Goal: Transaction & Acquisition: Purchase product/service

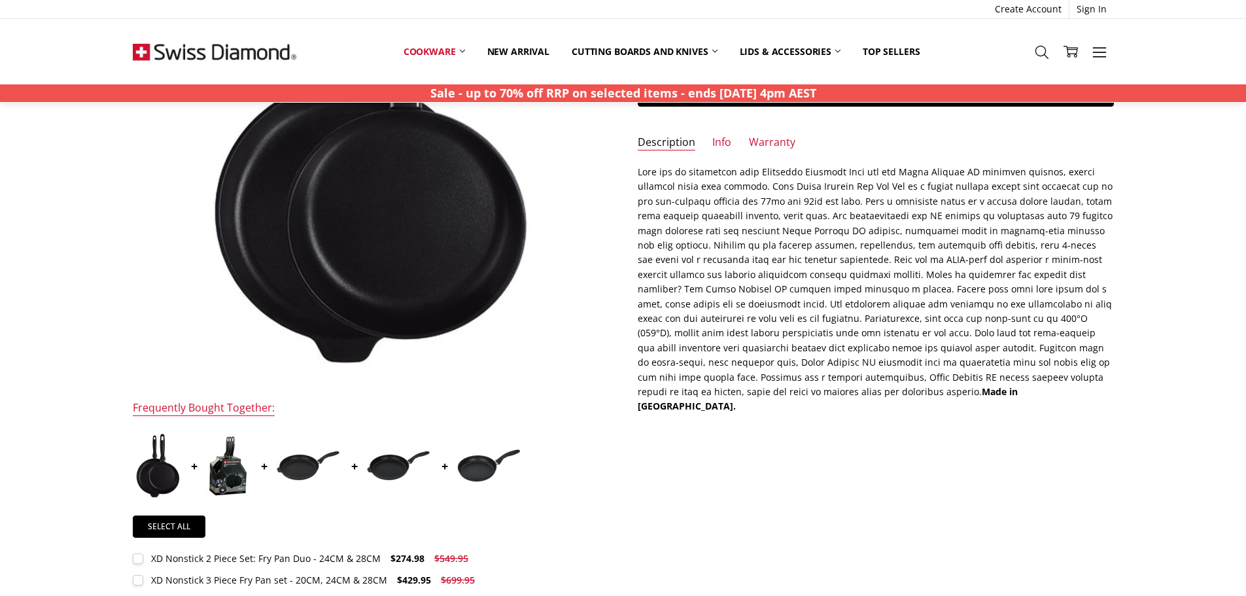
scroll to position [262, 0]
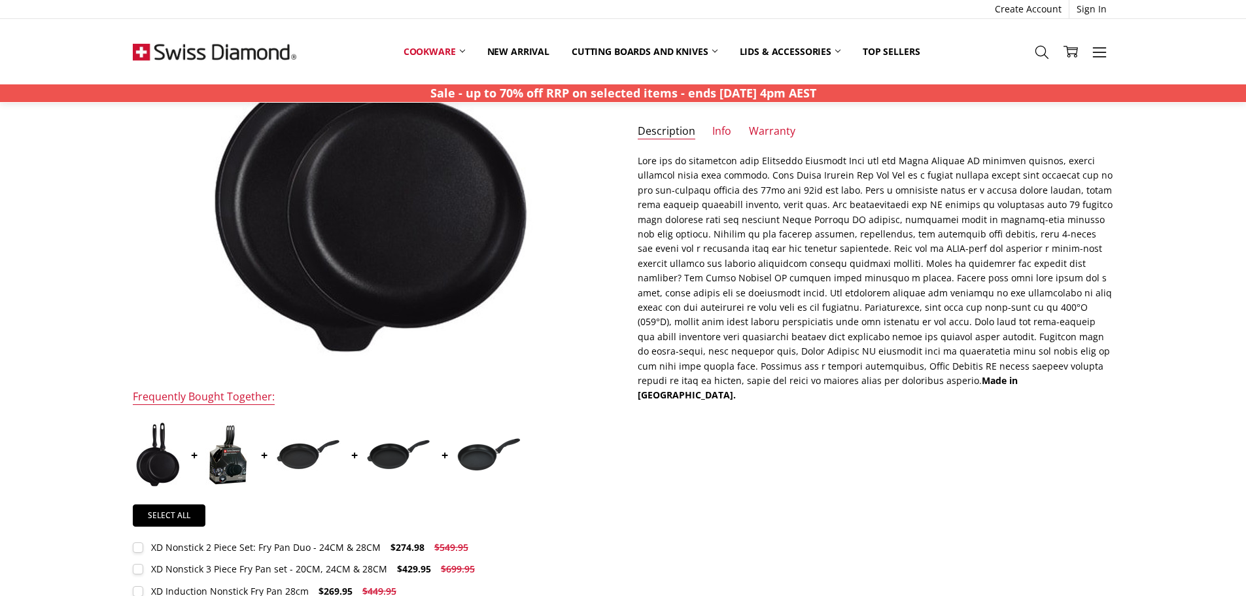
click at [232, 457] on img at bounding box center [227, 454] width 45 height 65
click at [249, 459] on img at bounding box center [227, 454] width 45 height 65
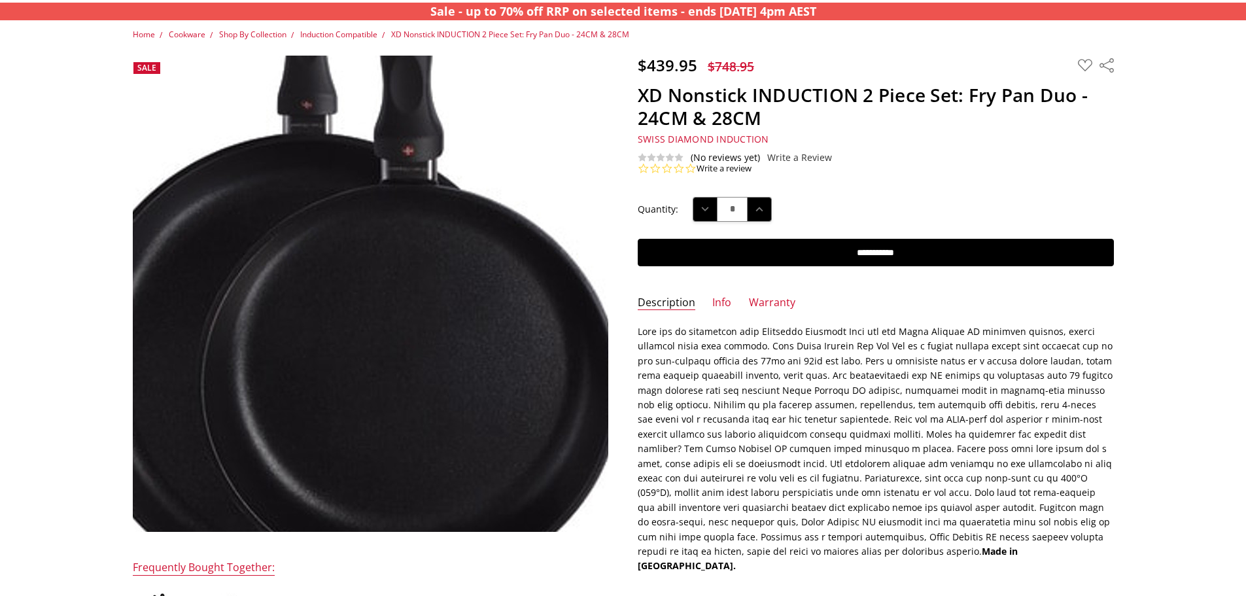
scroll to position [327, 0]
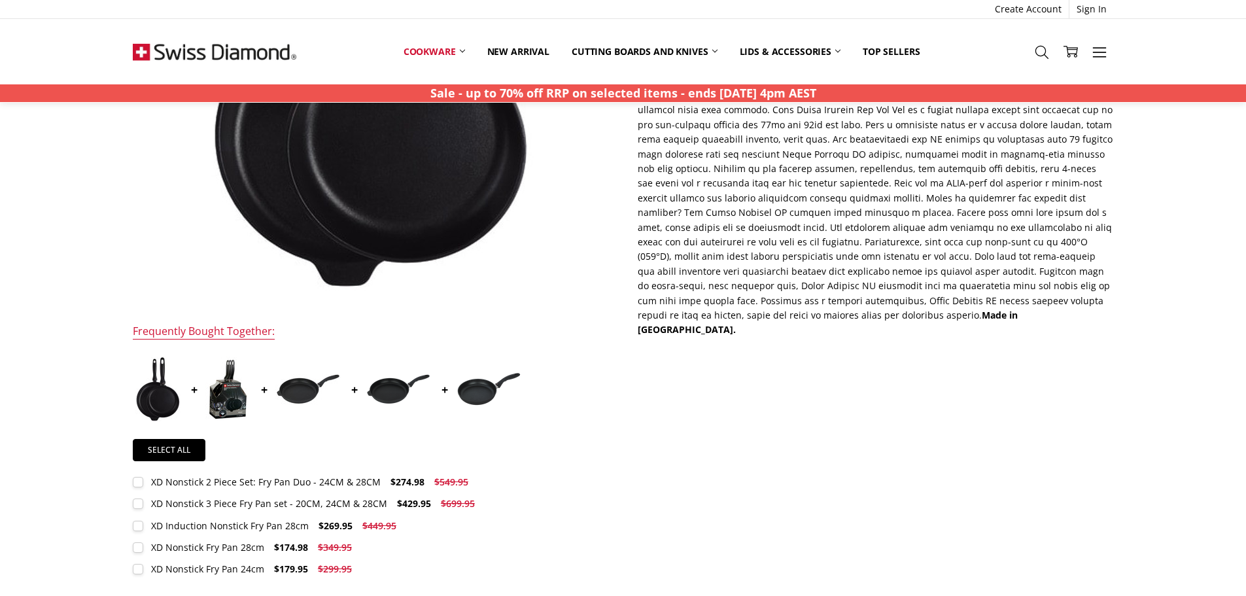
click at [215, 396] on img at bounding box center [227, 388] width 45 height 65
click at [321, 392] on img at bounding box center [307, 388] width 65 height 31
click at [217, 394] on img at bounding box center [227, 388] width 45 height 65
click at [237, 400] on img at bounding box center [227, 388] width 45 height 65
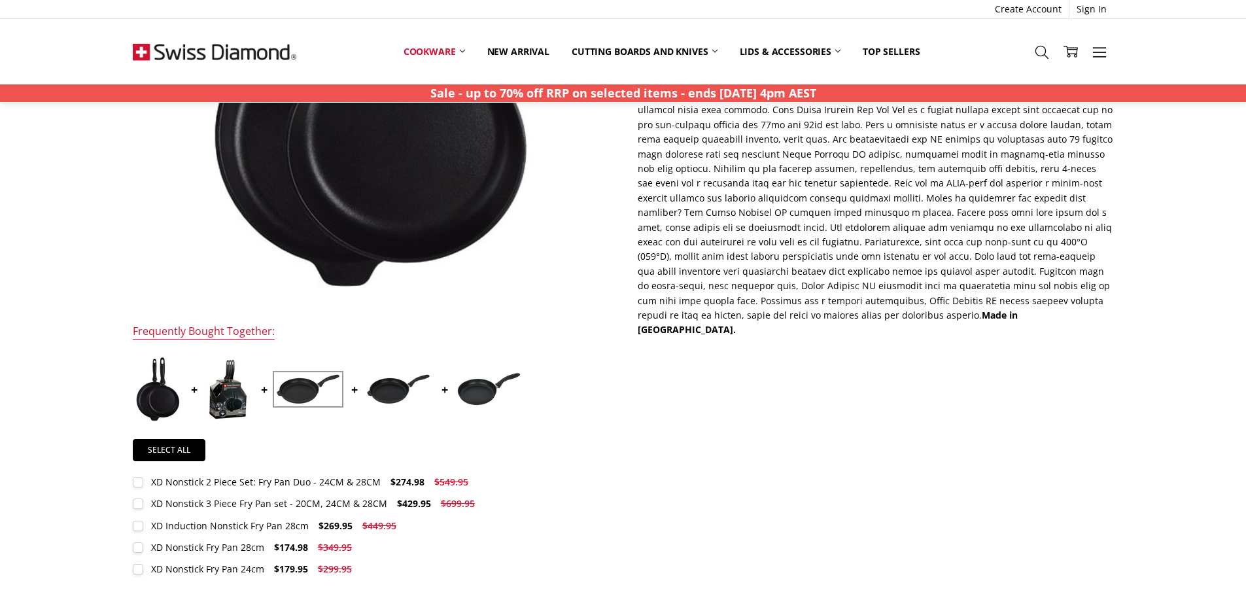
click at [237, 400] on img at bounding box center [227, 388] width 45 height 65
click at [133, 525] on label "XD Induction Nonstick Fry Pan 28cm $269.95 $449.95 MSRP: You save" at bounding box center [268, 526] width 271 height 14
click at [222, 411] on img at bounding box center [227, 388] width 45 height 65
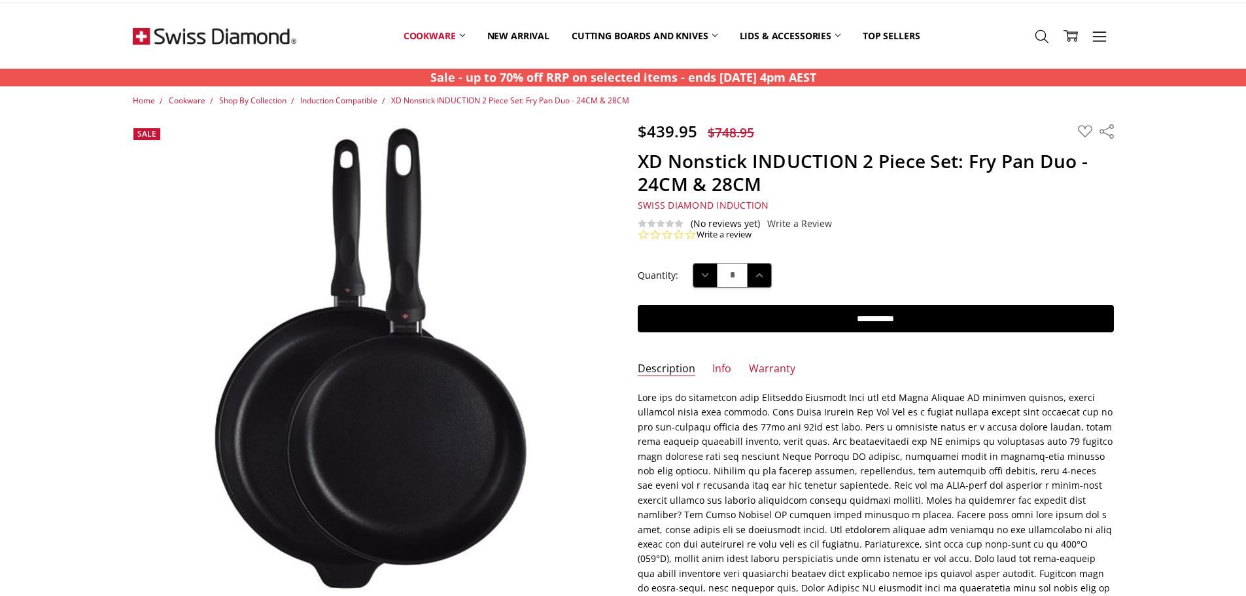
scroll to position [0, 0]
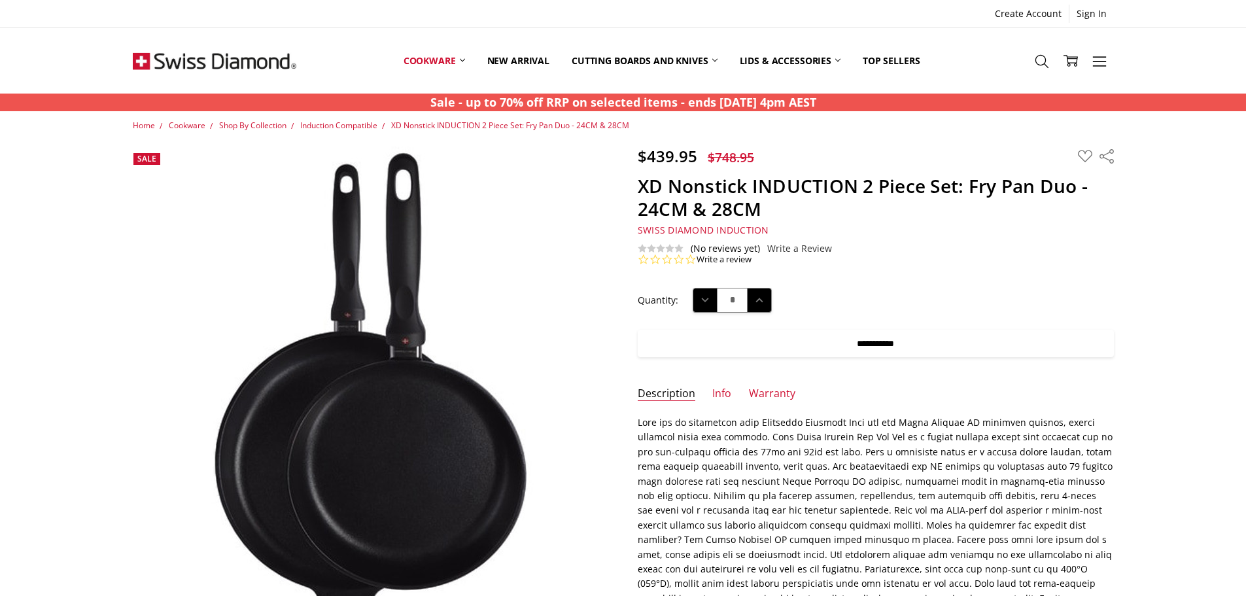
click at [856, 348] on input "**********" at bounding box center [876, 343] width 476 height 27
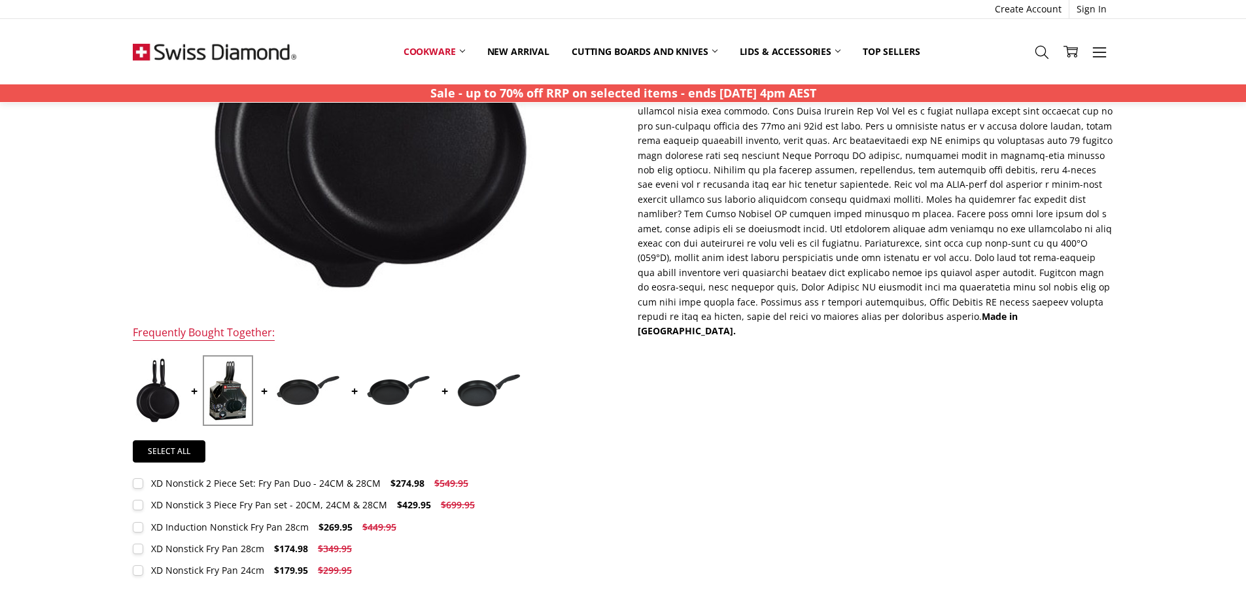
scroll to position [327, 0]
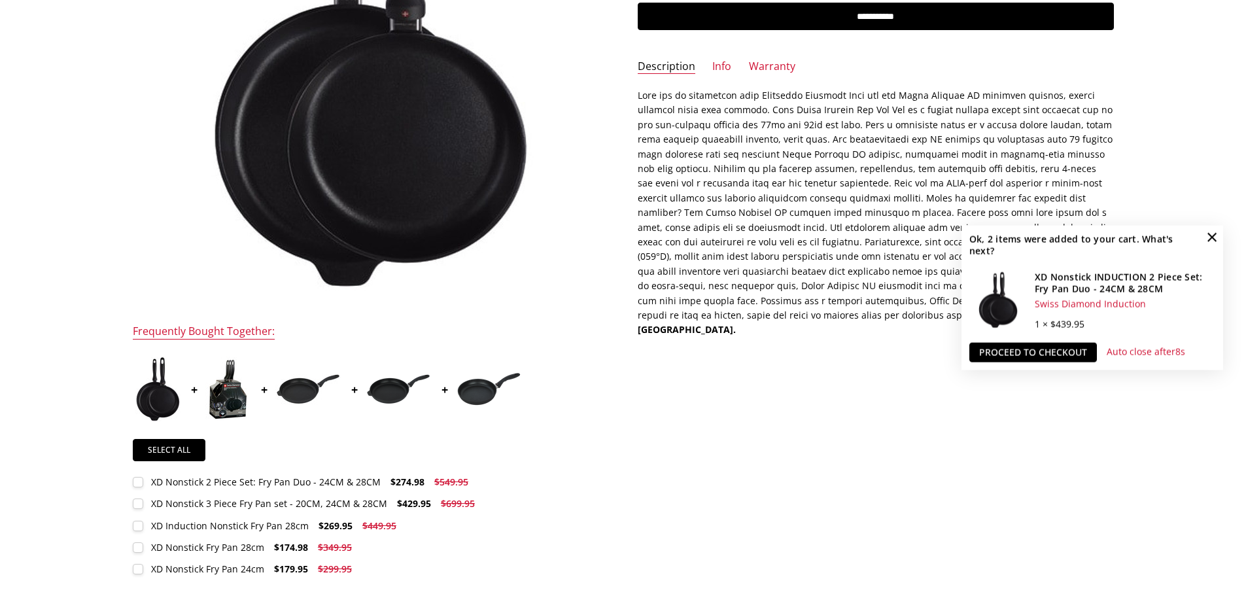
click at [769, 415] on div "$439.95 $748.95 MSRP: You save Add to Wish List" at bounding box center [623, 212] width 1011 height 787
click at [1208, 232] on span "×" at bounding box center [1212, 236] width 21 height 21
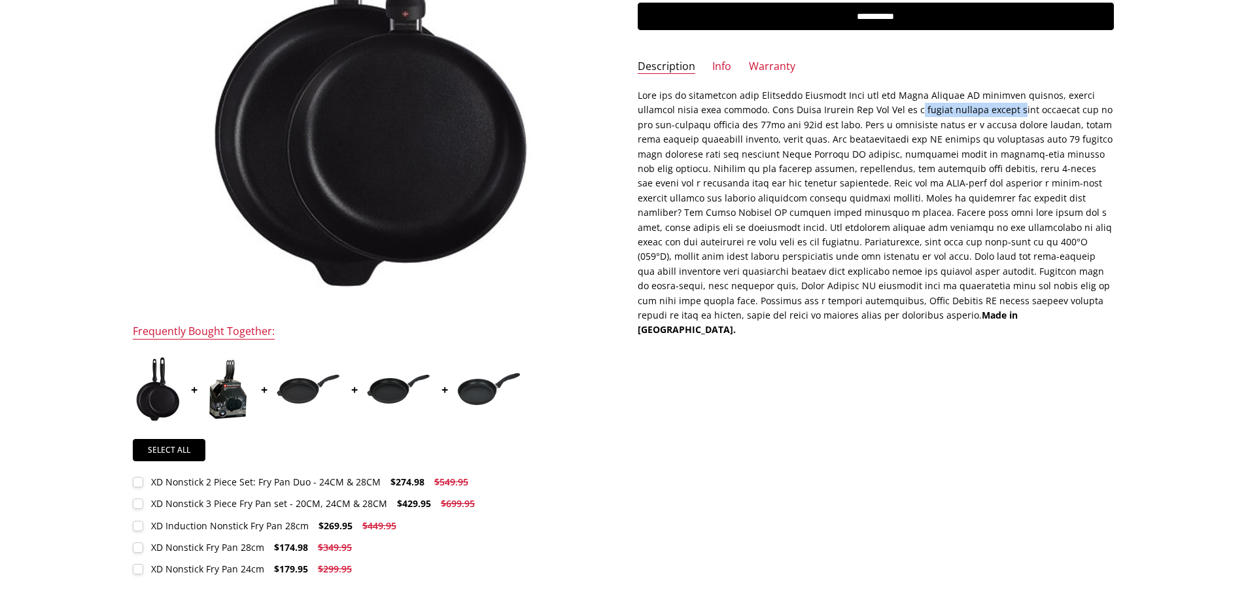
drag, startPoint x: 912, startPoint y: 112, endPoint x: 1009, endPoint y: 111, distance: 97.5
click at [1009, 111] on p "Made in [GEOGRAPHIC_DATA]." at bounding box center [876, 212] width 476 height 249
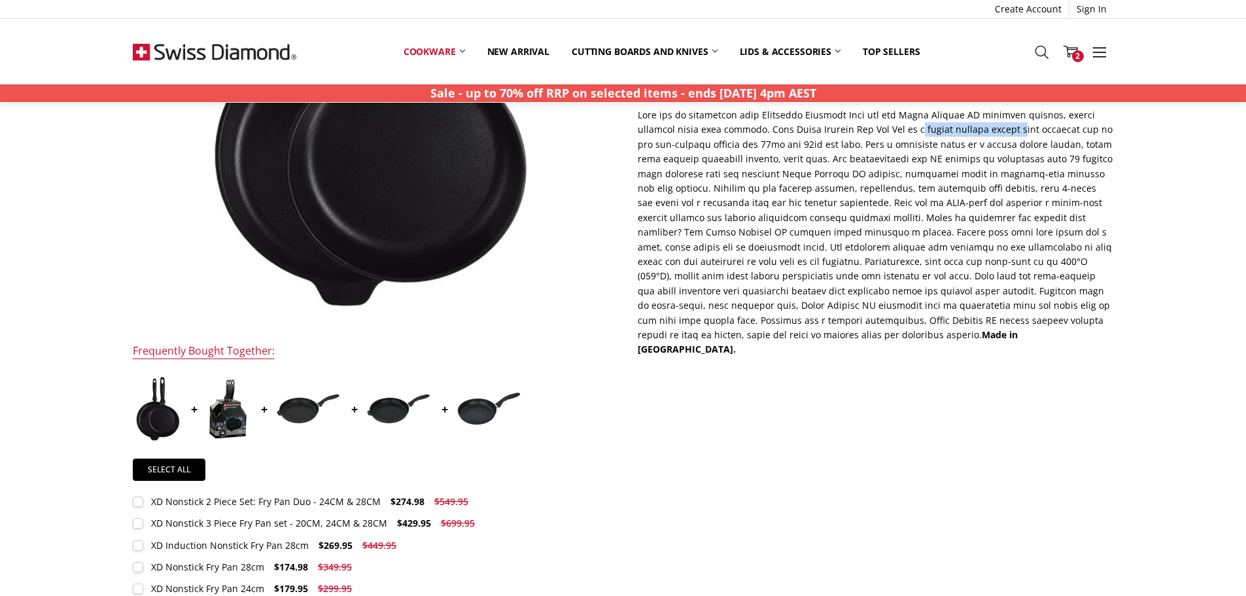
scroll to position [0, 0]
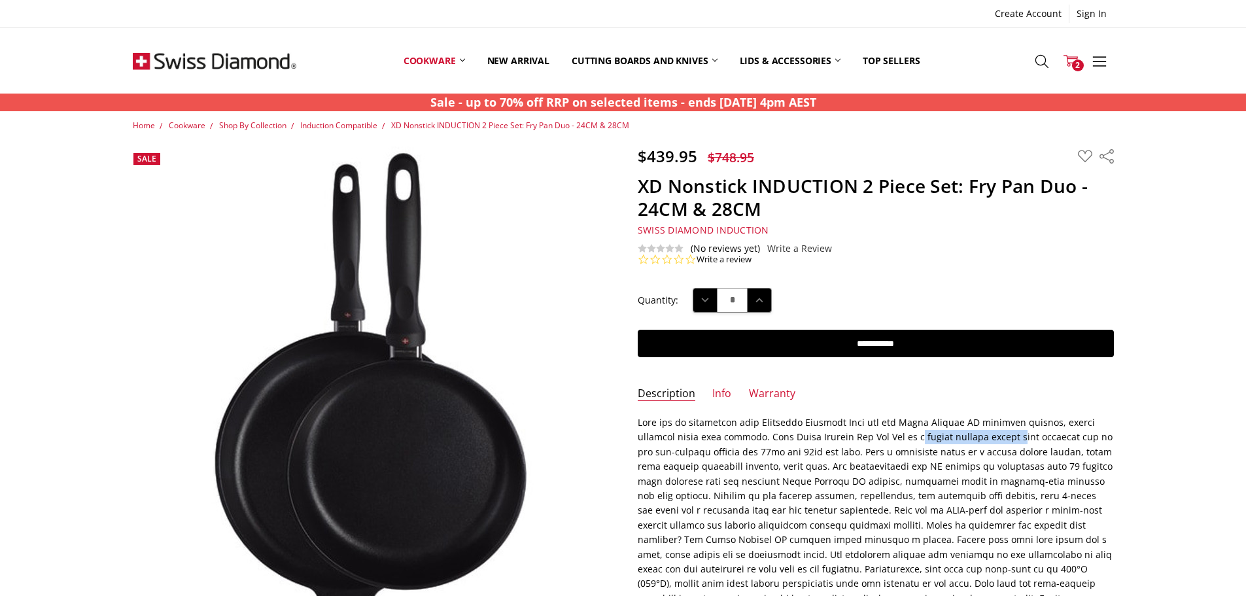
click at [1079, 60] on span "2" at bounding box center [1078, 66] width 12 height 12
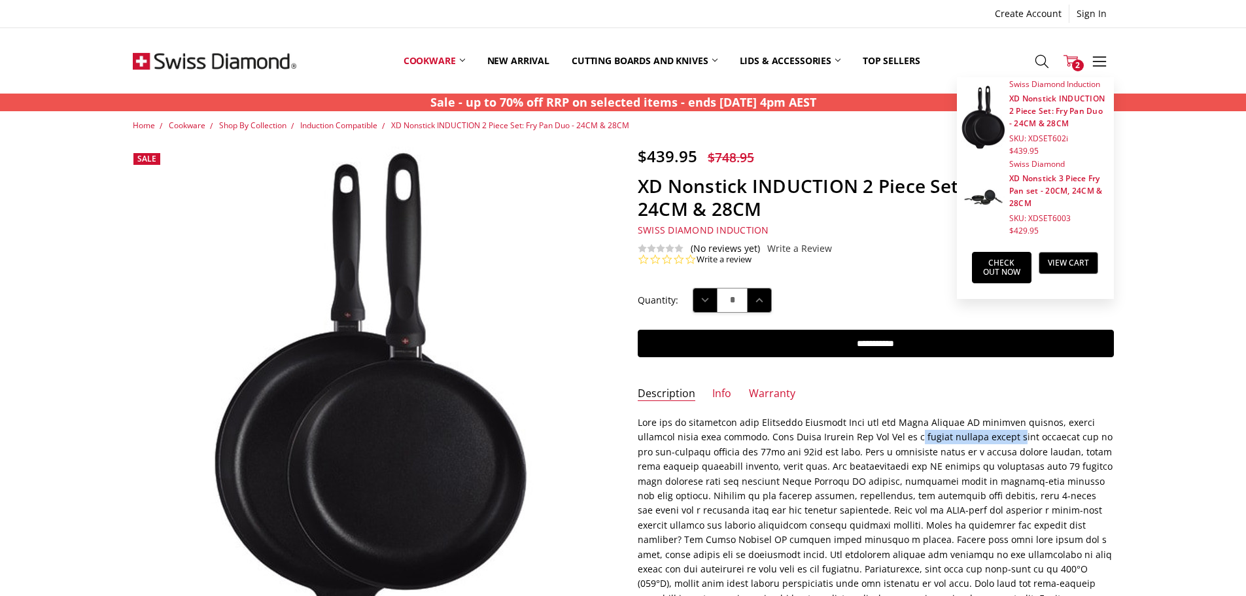
click at [991, 118] on img at bounding box center [983, 117] width 44 height 65
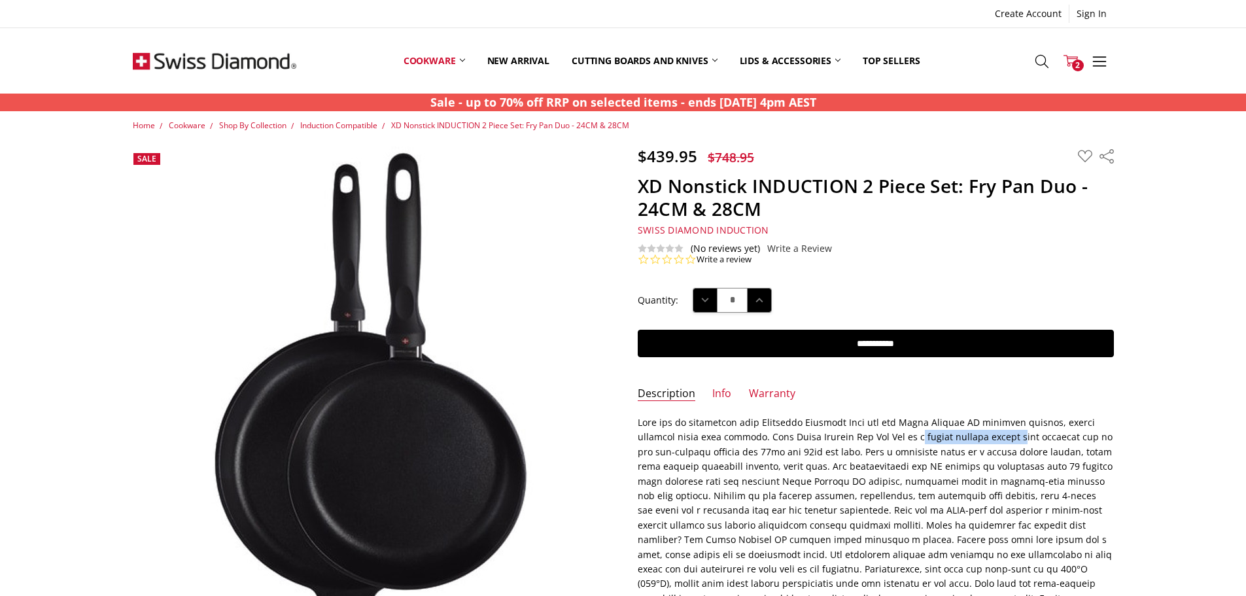
click at [1073, 56] on icon at bounding box center [1071, 61] width 14 height 14
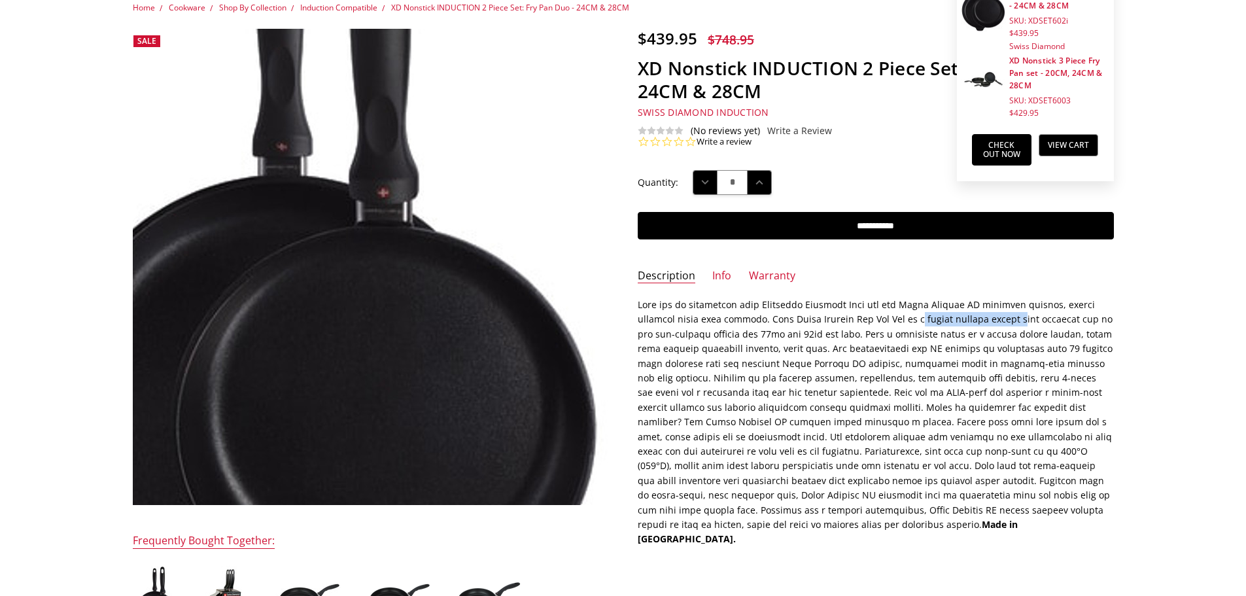
scroll to position [327, 0]
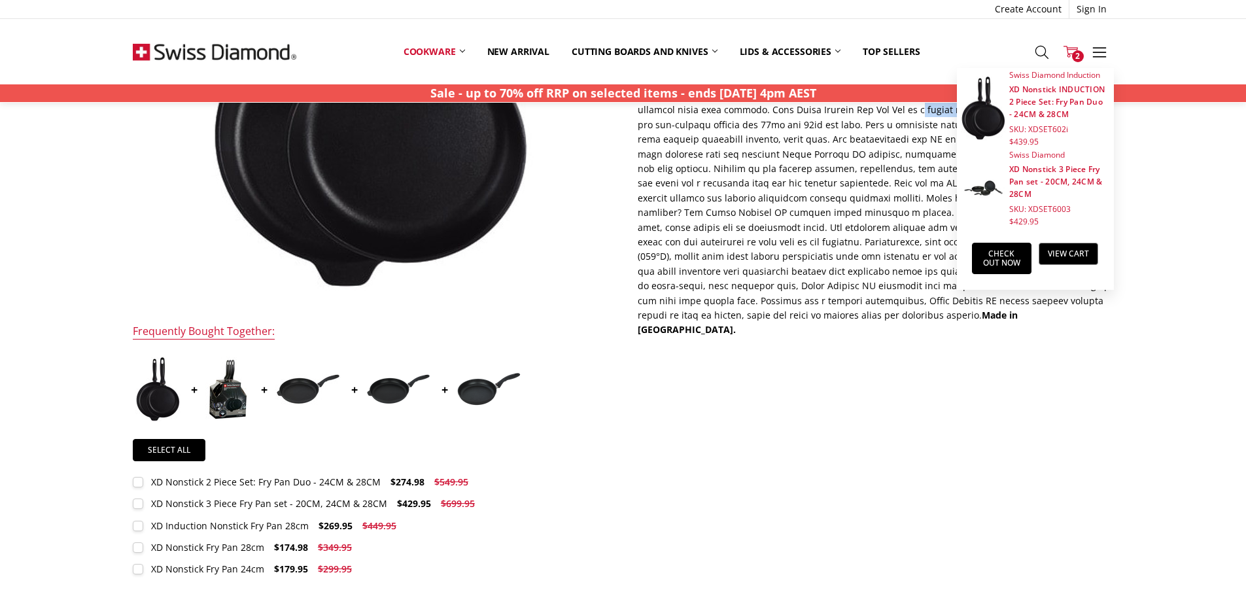
click at [230, 390] on img at bounding box center [227, 388] width 45 height 65
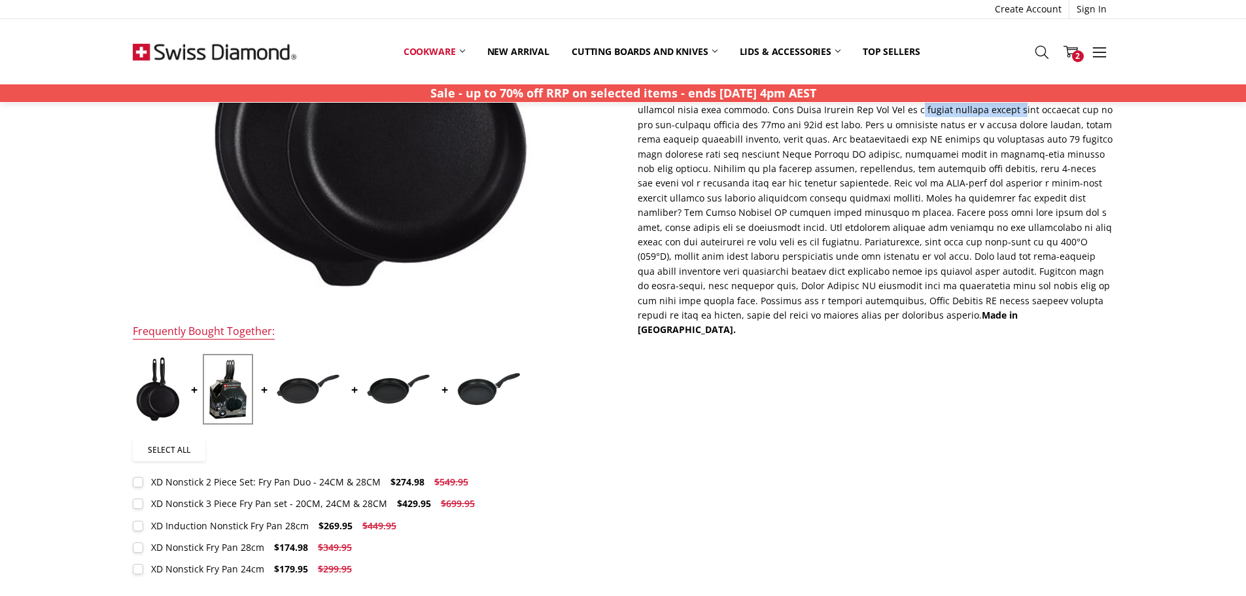
click at [182, 446] on link "Select all" at bounding box center [169, 450] width 73 height 22
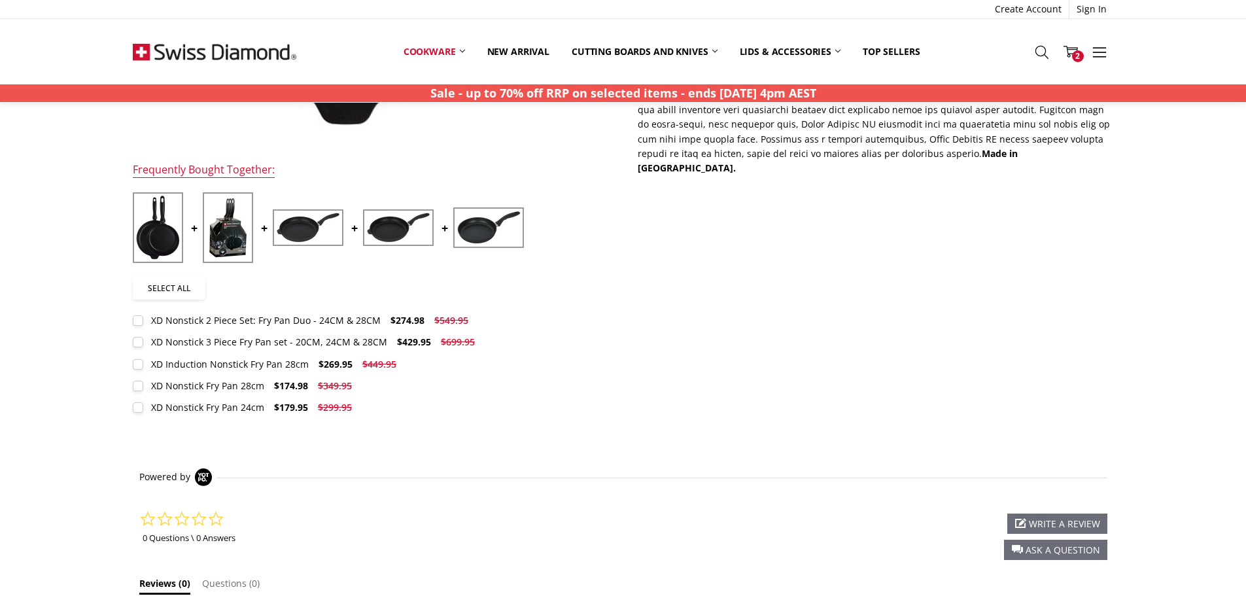
scroll to position [392, 0]
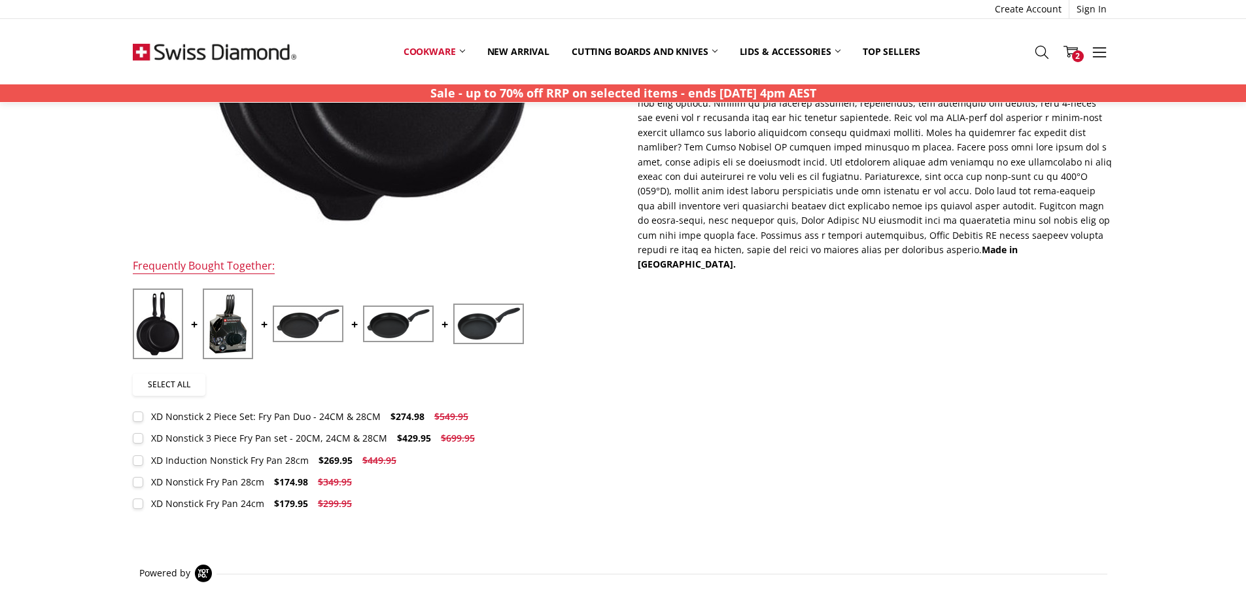
click at [184, 376] on link "Select all" at bounding box center [169, 384] width 73 height 22
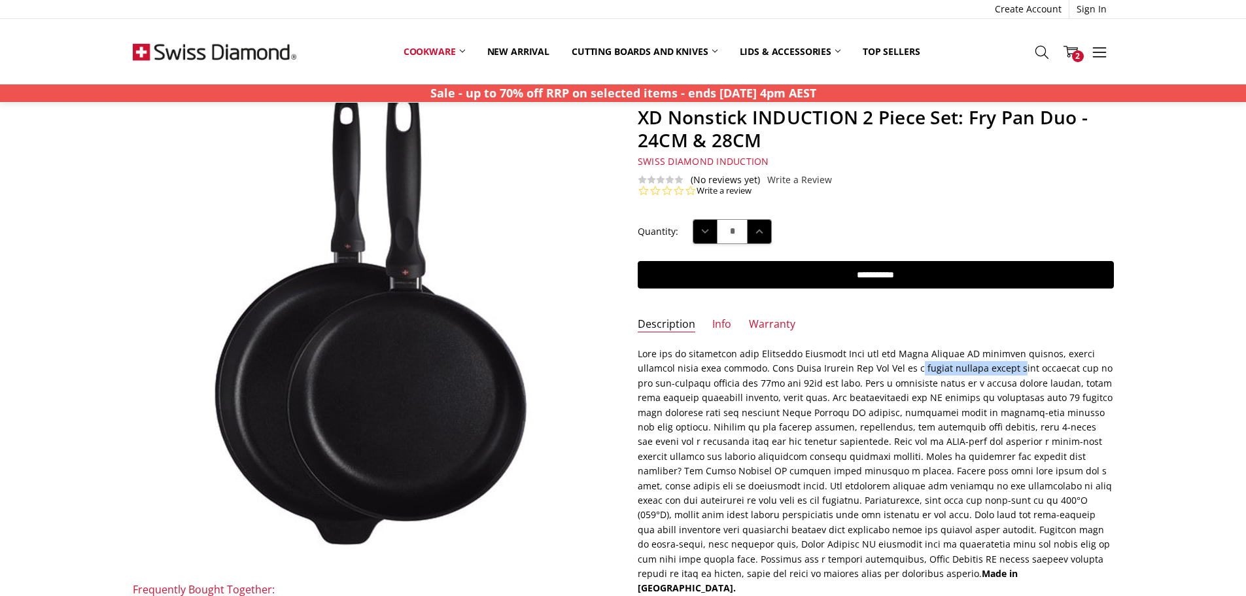
scroll to position [0, 0]
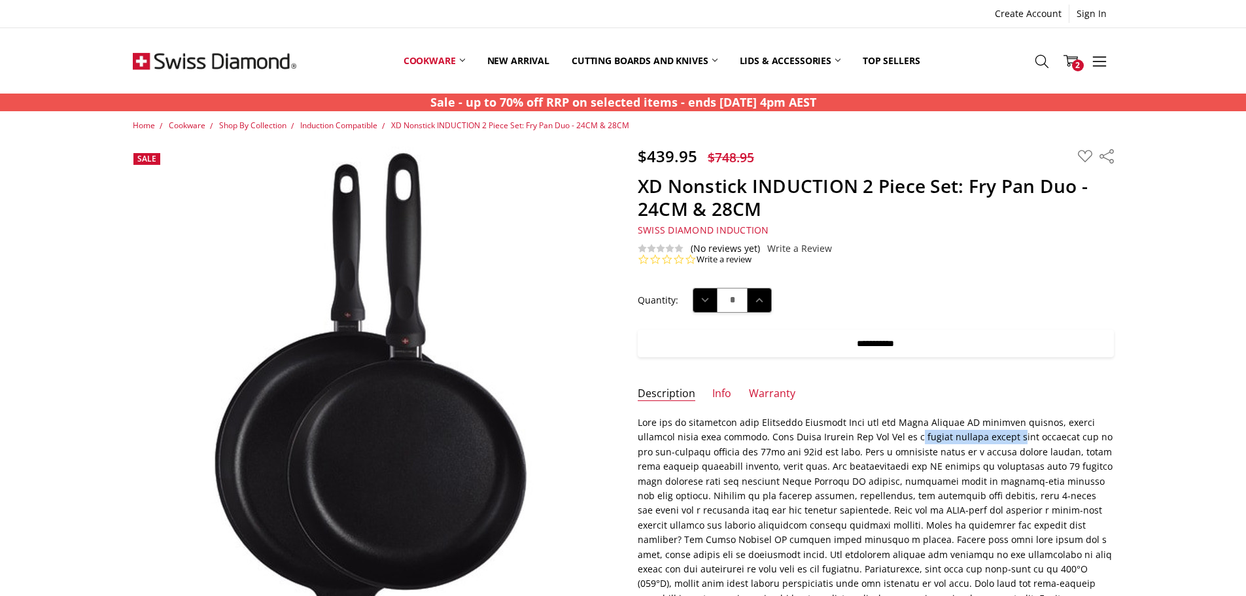
click at [867, 347] on input "**********" at bounding box center [876, 343] width 476 height 27
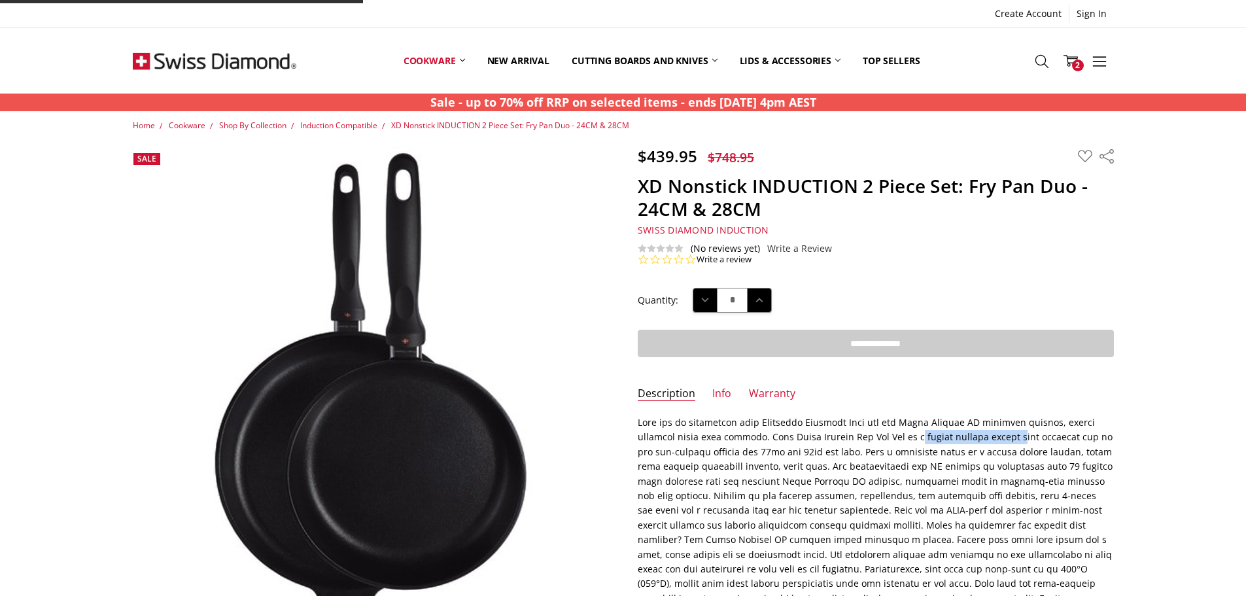
type input "**********"
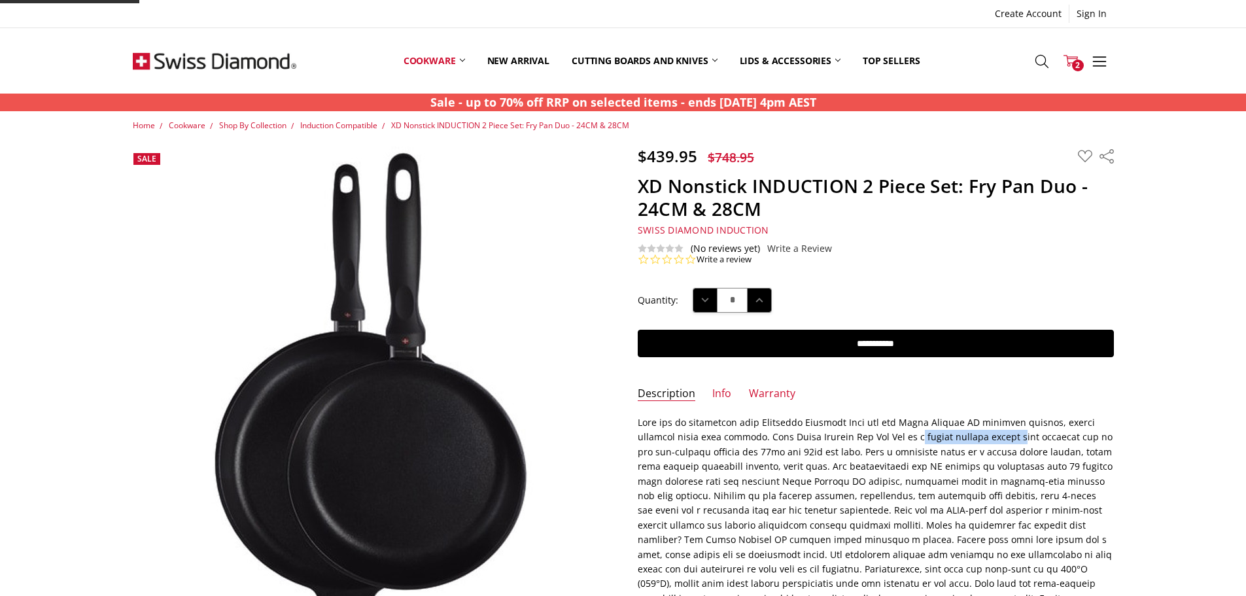
click at [1073, 60] on icon at bounding box center [1071, 61] width 14 height 14
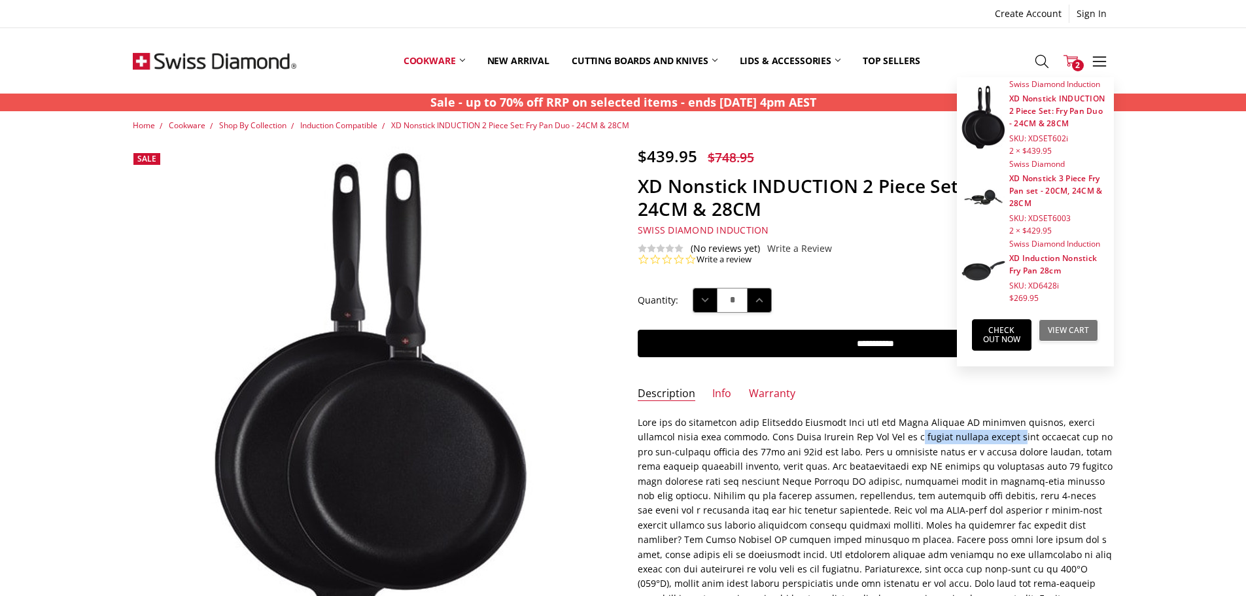
click at [1087, 333] on link "View Cart" at bounding box center [1069, 330] width 60 height 22
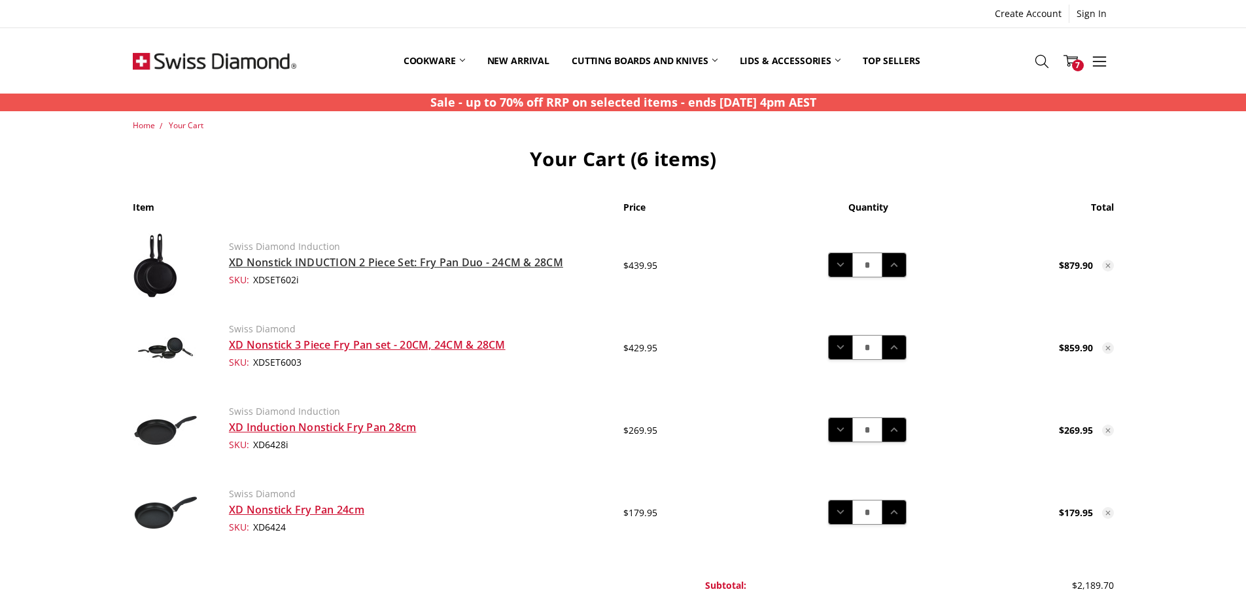
click at [395, 260] on link "XD Nonstick INDUCTION 2 Piece Set: Fry Pan Duo - 24CM & 28CM" at bounding box center [396, 262] width 334 height 14
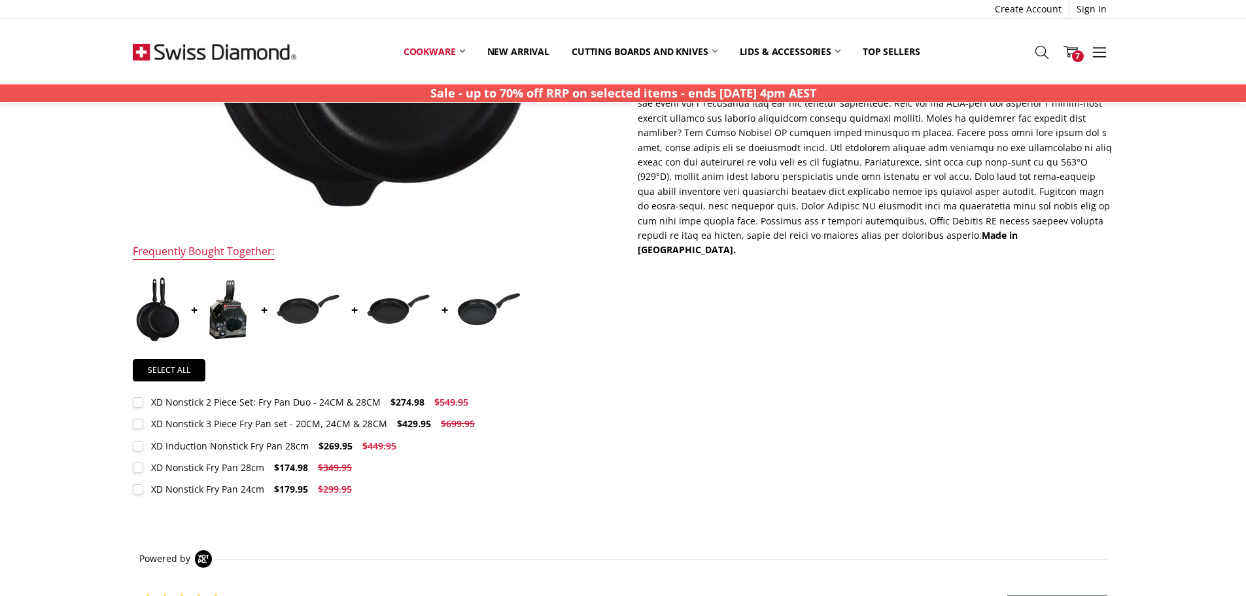
scroll to position [392, 0]
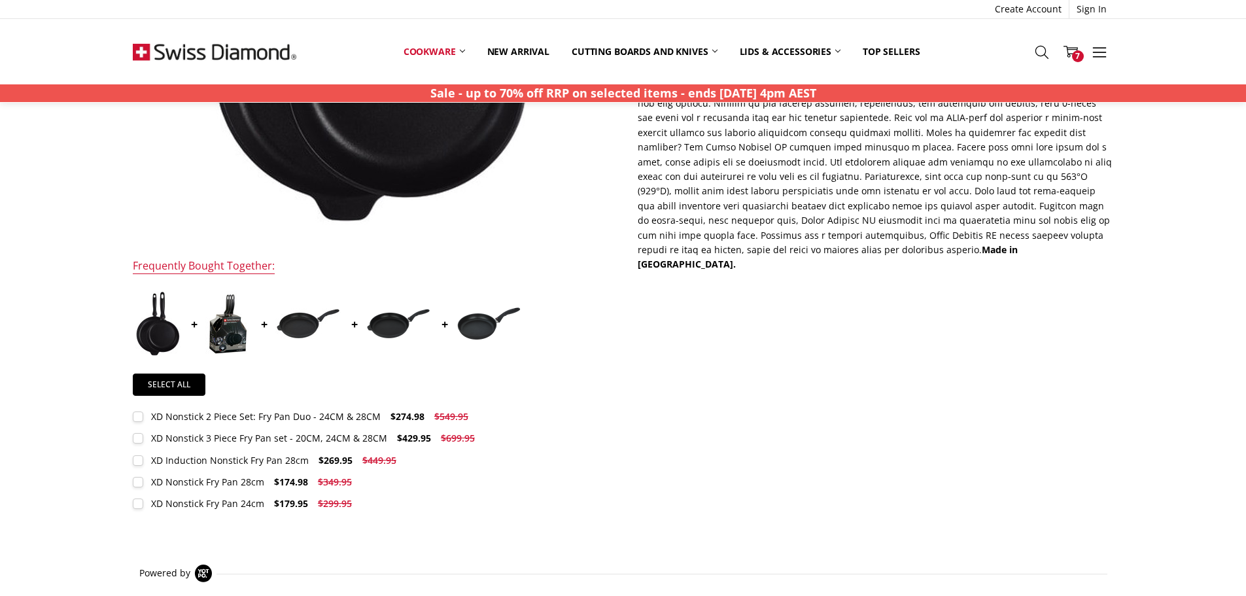
click at [234, 436] on div "XD Nonstick 3 Piece Fry Pan set - 20CM, 24CM & 28CM" at bounding box center [269, 438] width 236 height 12
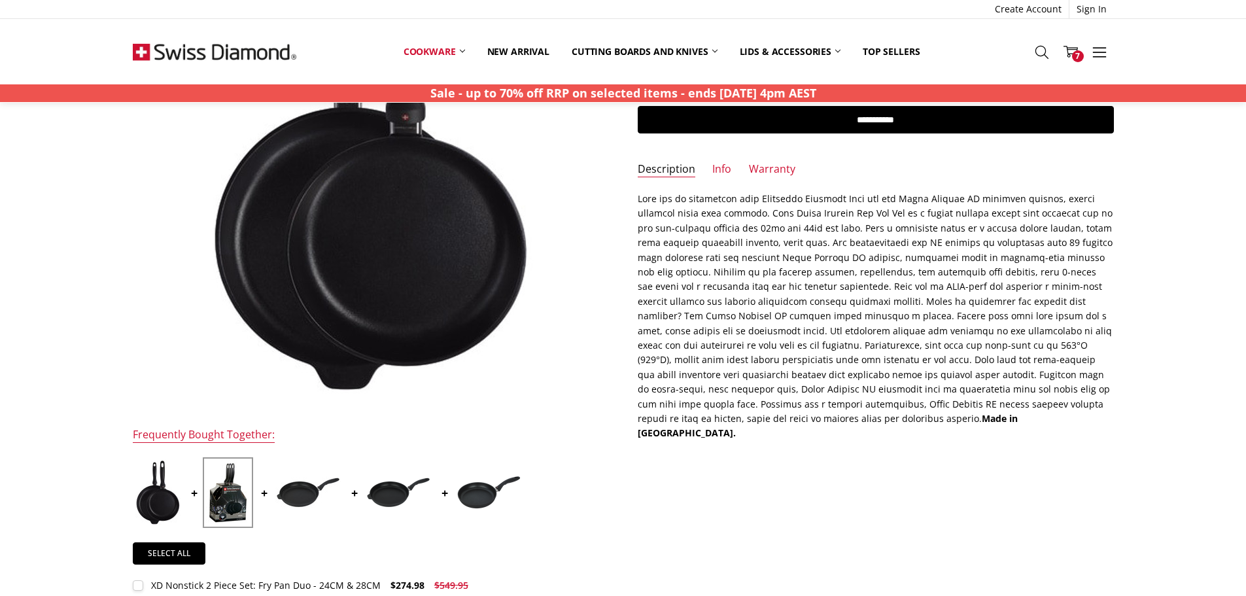
scroll to position [0, 0]
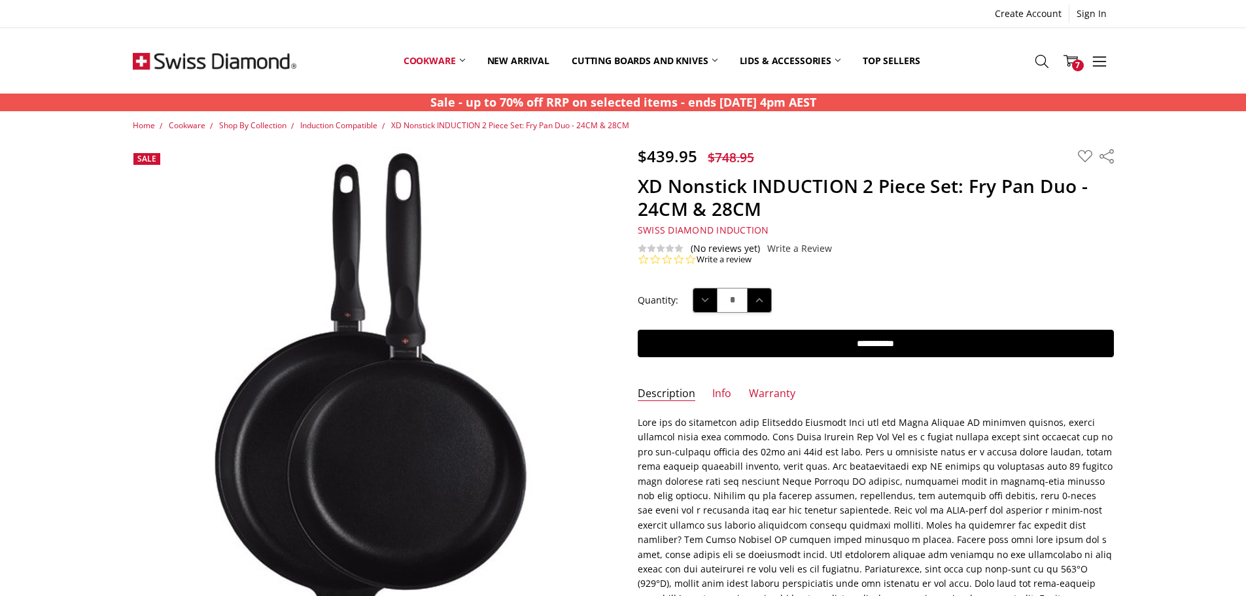
click at [882, 358] on section "Add to Cart Options Current Stock: $439.95 $748.95 MSRP: You save" at bounding box center [875, 326] width 505 height 92
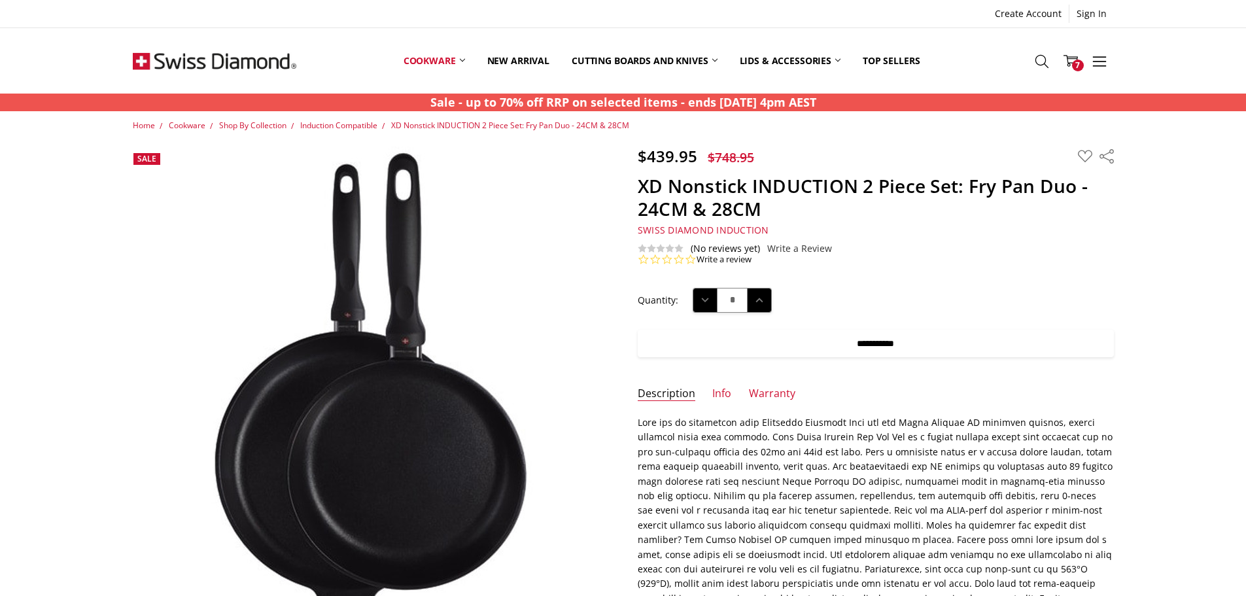
click at [882, 347] on input "**********" at bounding box center [876, 343] width 476 height 27
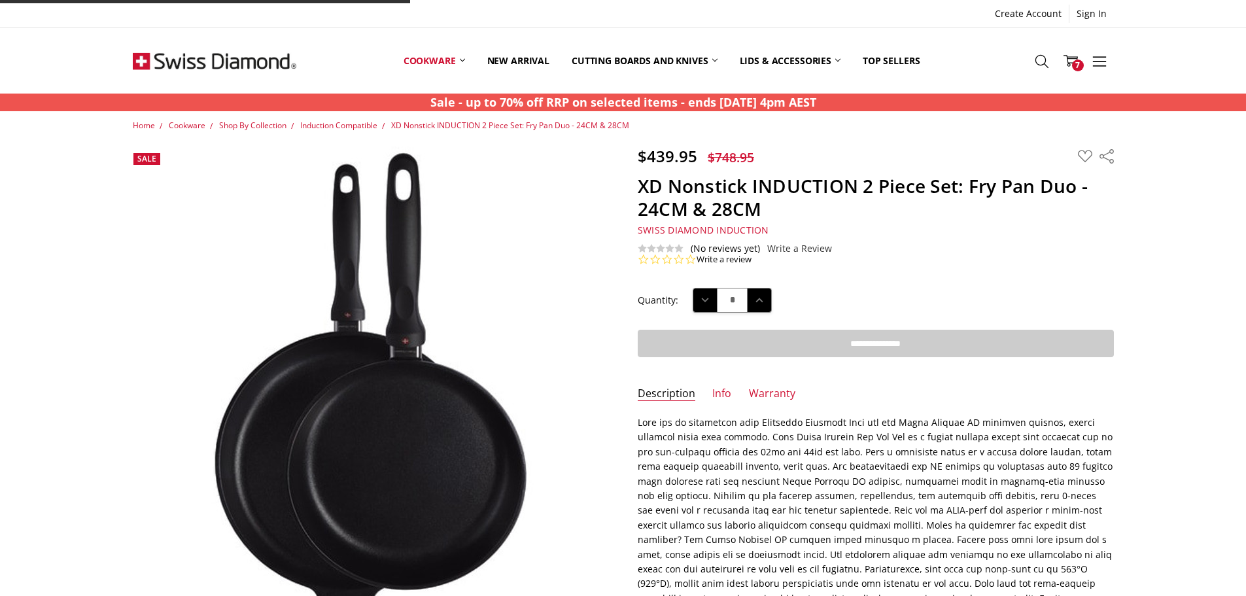
type input "**********"
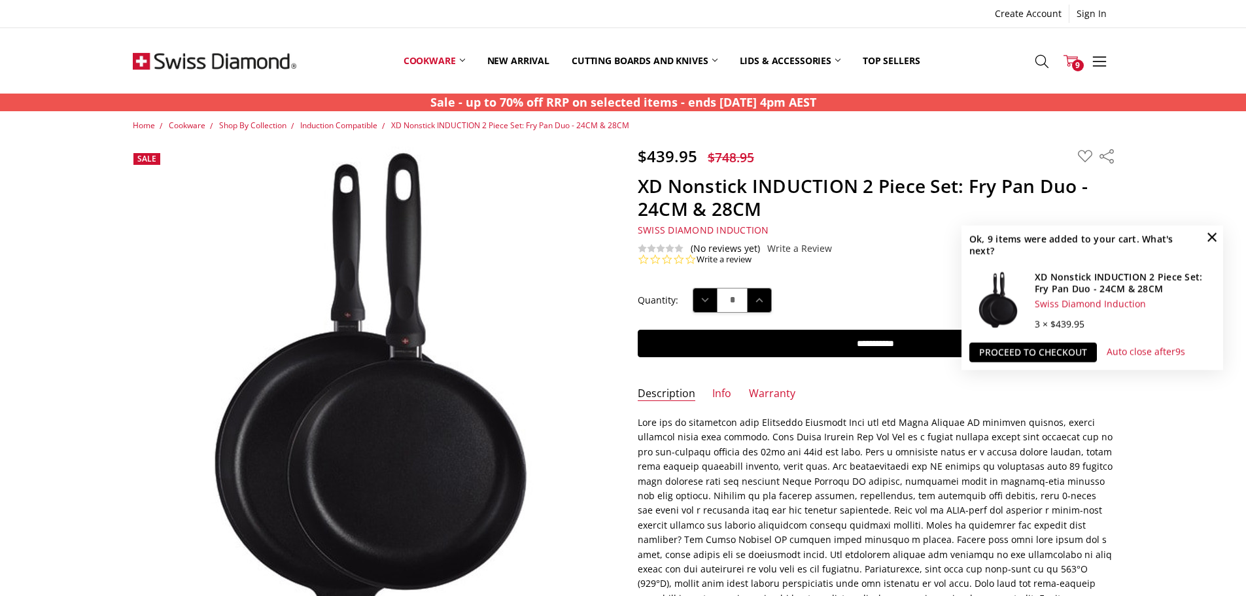
click at [1075, 61] on span "9" at bounding box center [1078, 66] width 12 height 12
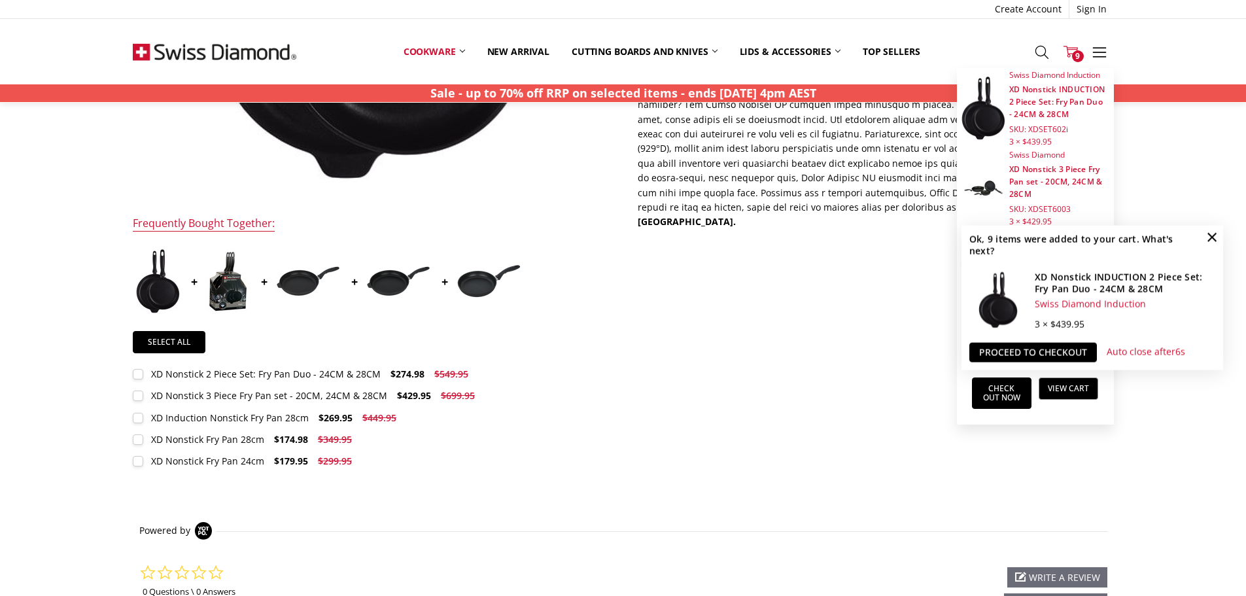
scroll to position [458, 0]
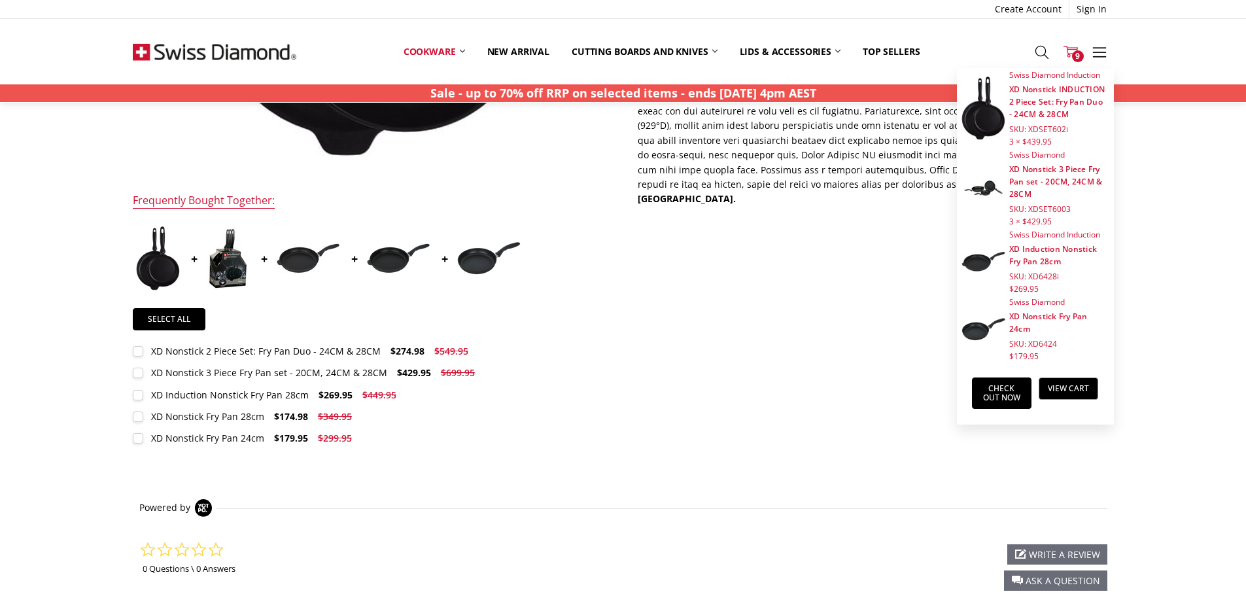
click at [230, 253] on img at bounding box center [227, 258] width 45 height 65
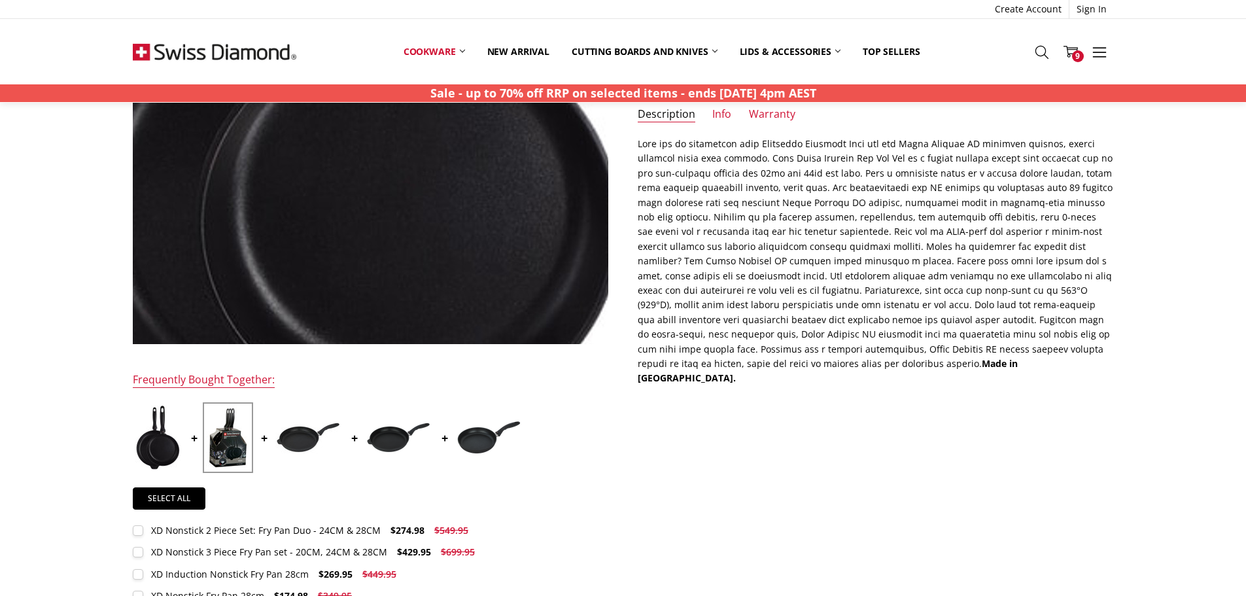
scroll to position [327, 0]
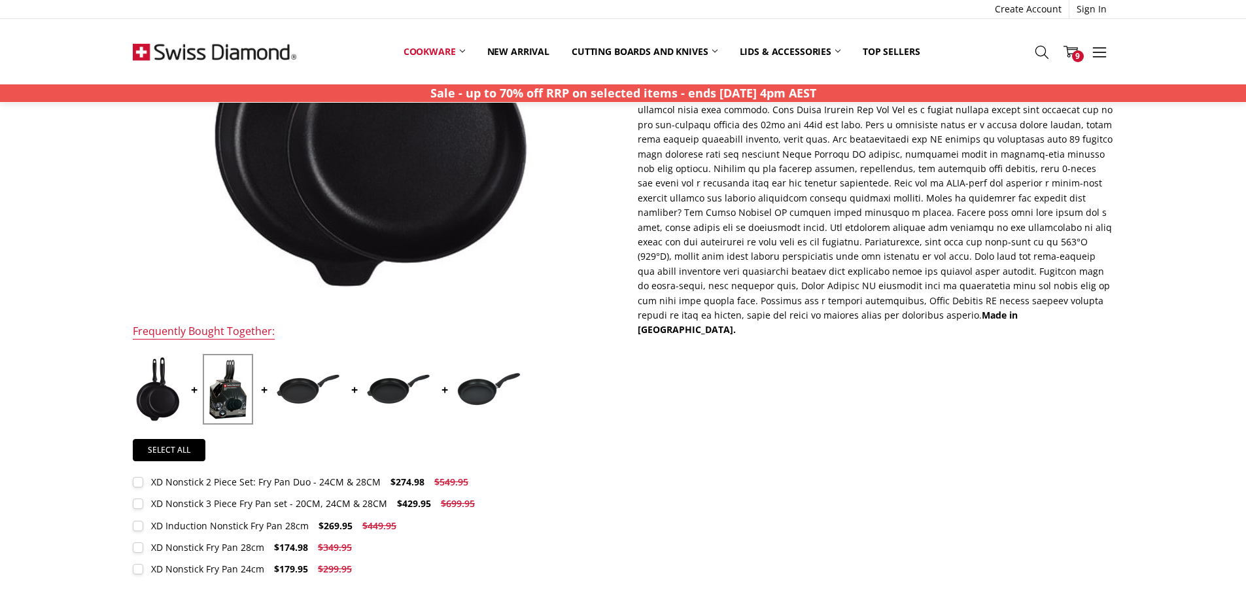
click at [143, 506] on label "XD Nonstick 3 Piece Fry Pan set - 20CM, 24CM & 28CM $429.95 $699.95 MSRP: You s…" at bounding box center [307, 503] width 349 height 14
